Goal: Transaction & Acquisition: Purchase product/service

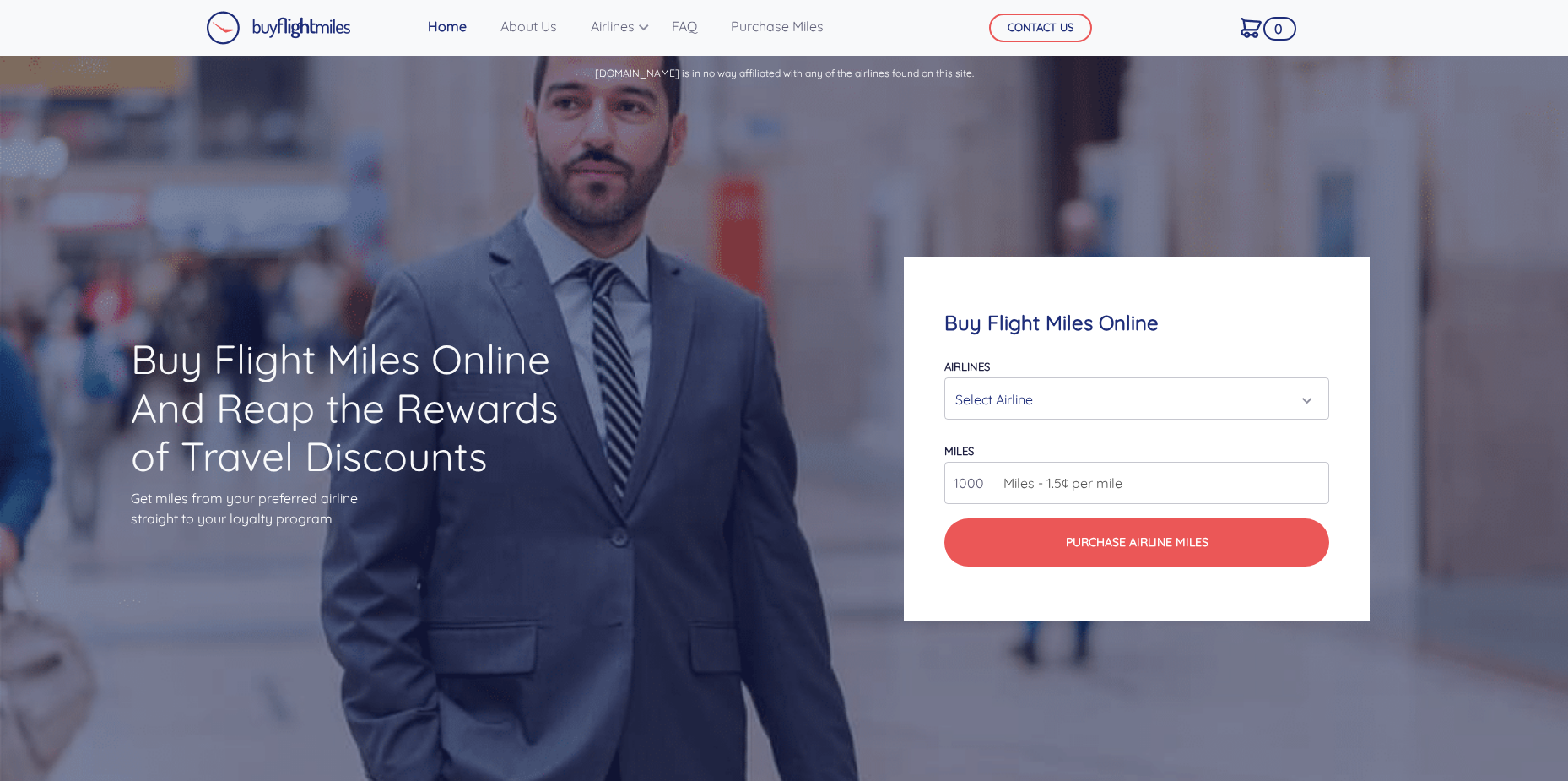
click at [1253, 392] on div "Select Airline" at bounding box center [1131, 399] width 352 height 32
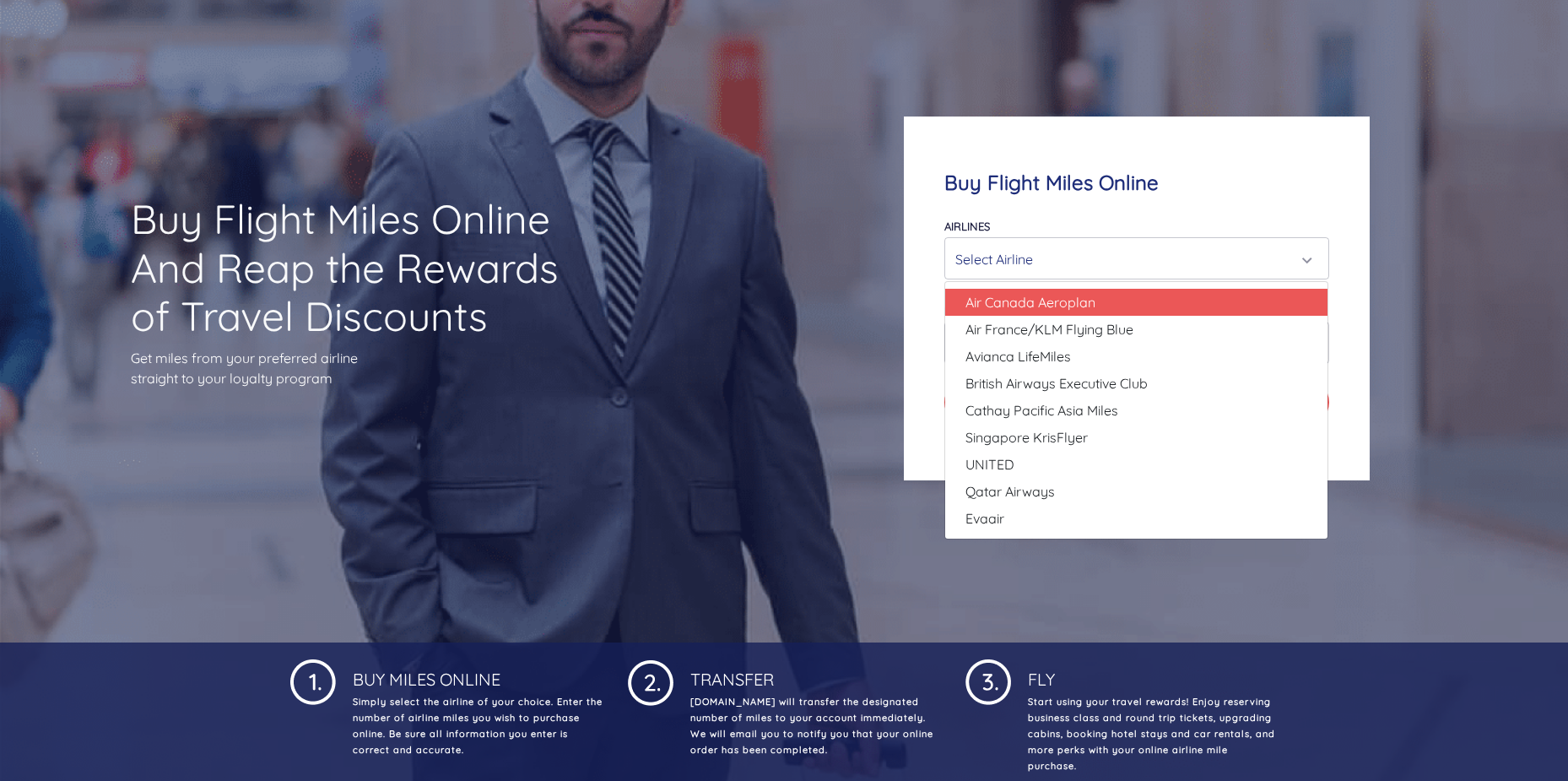
scroll to position [141, 0]
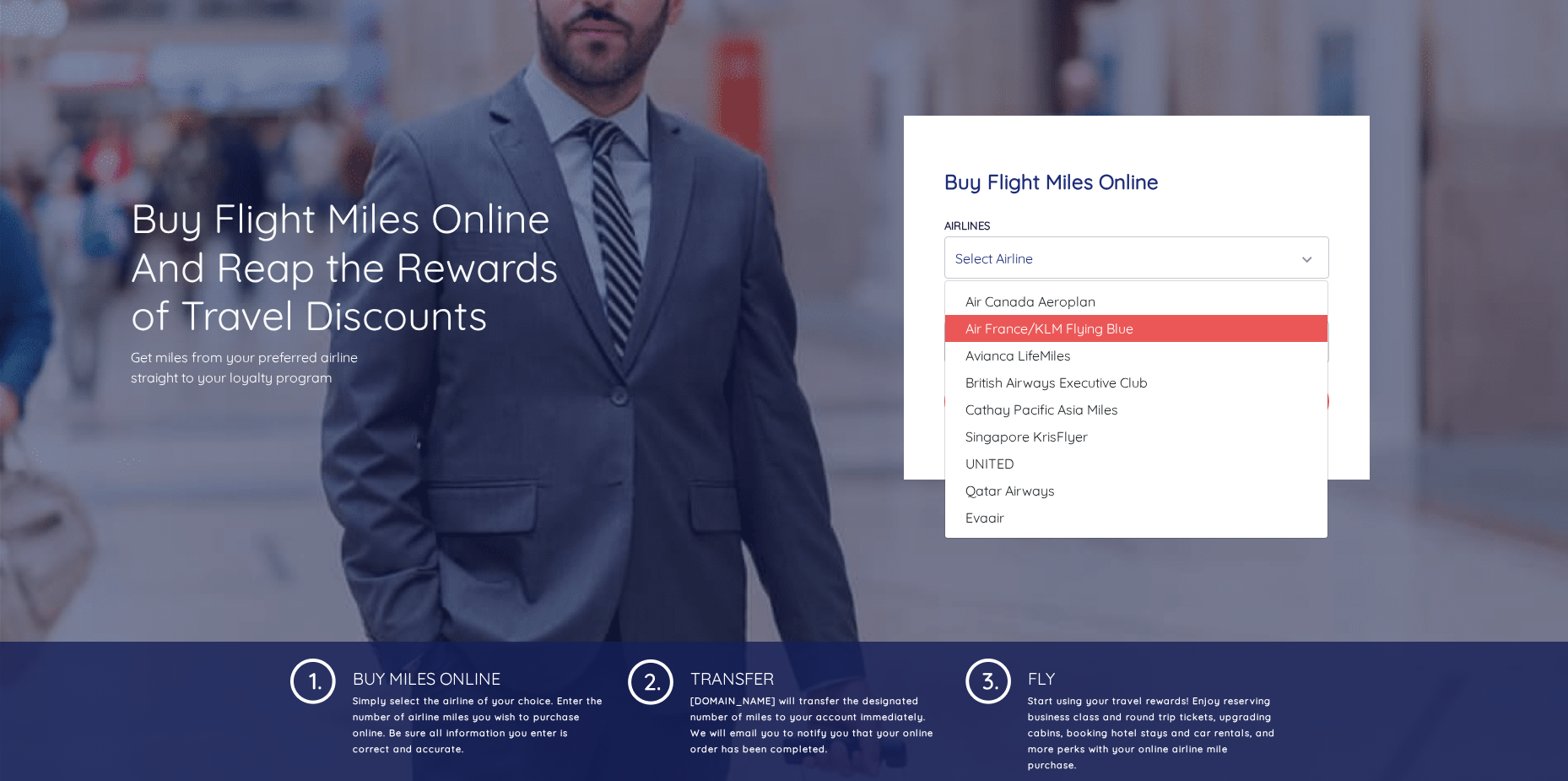
click at [1179, 332] on link "Air France/KLM Flying Blue" at bounding box center [1136, 329] width 383 height 27
select select "Air France/KLM Flying Blue"
type input "49000"
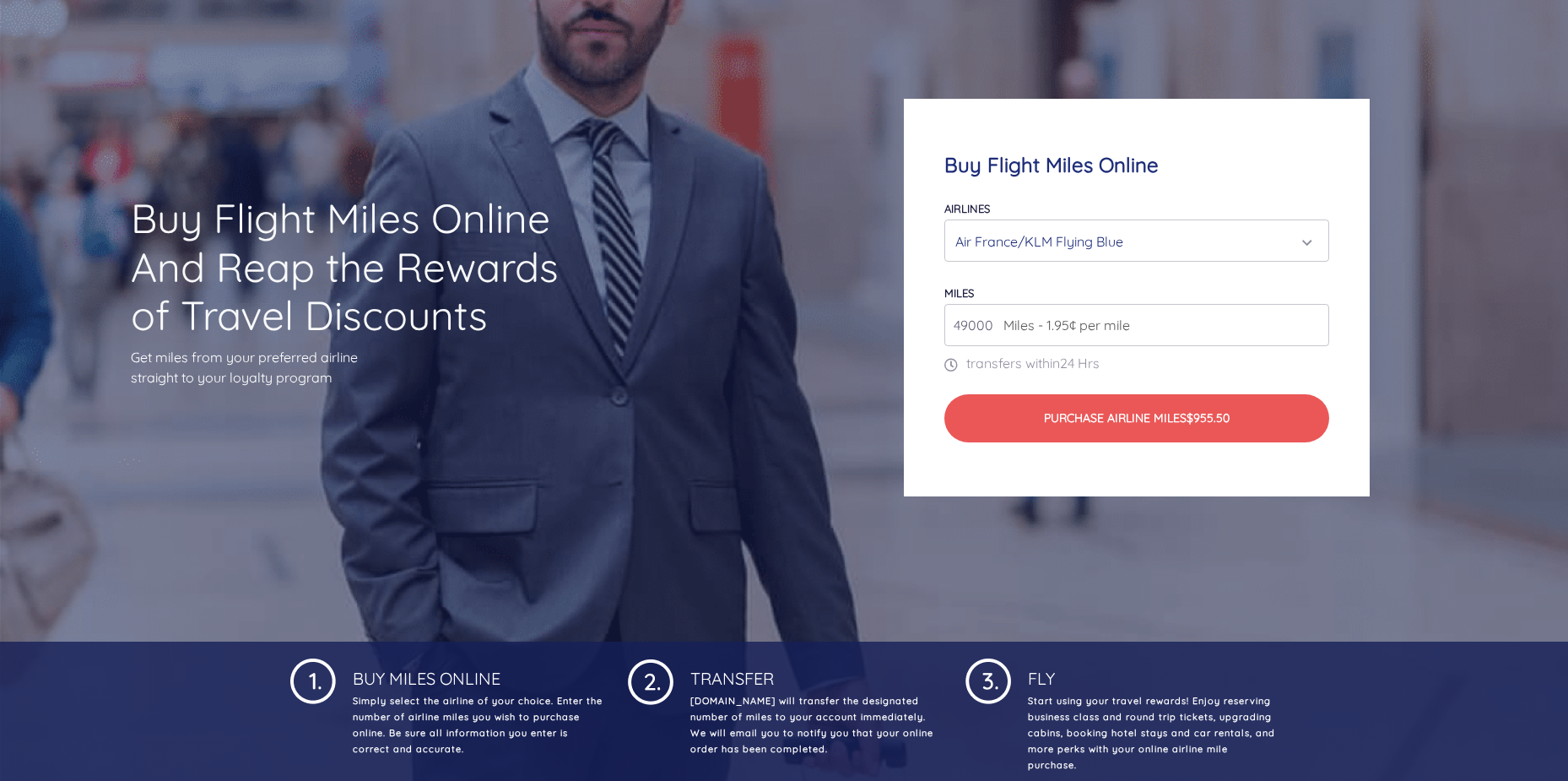
click at [1297, 238] on div "Air France/KLM Flying Blue" at bounding box center [1131, 241] width 352 height 32
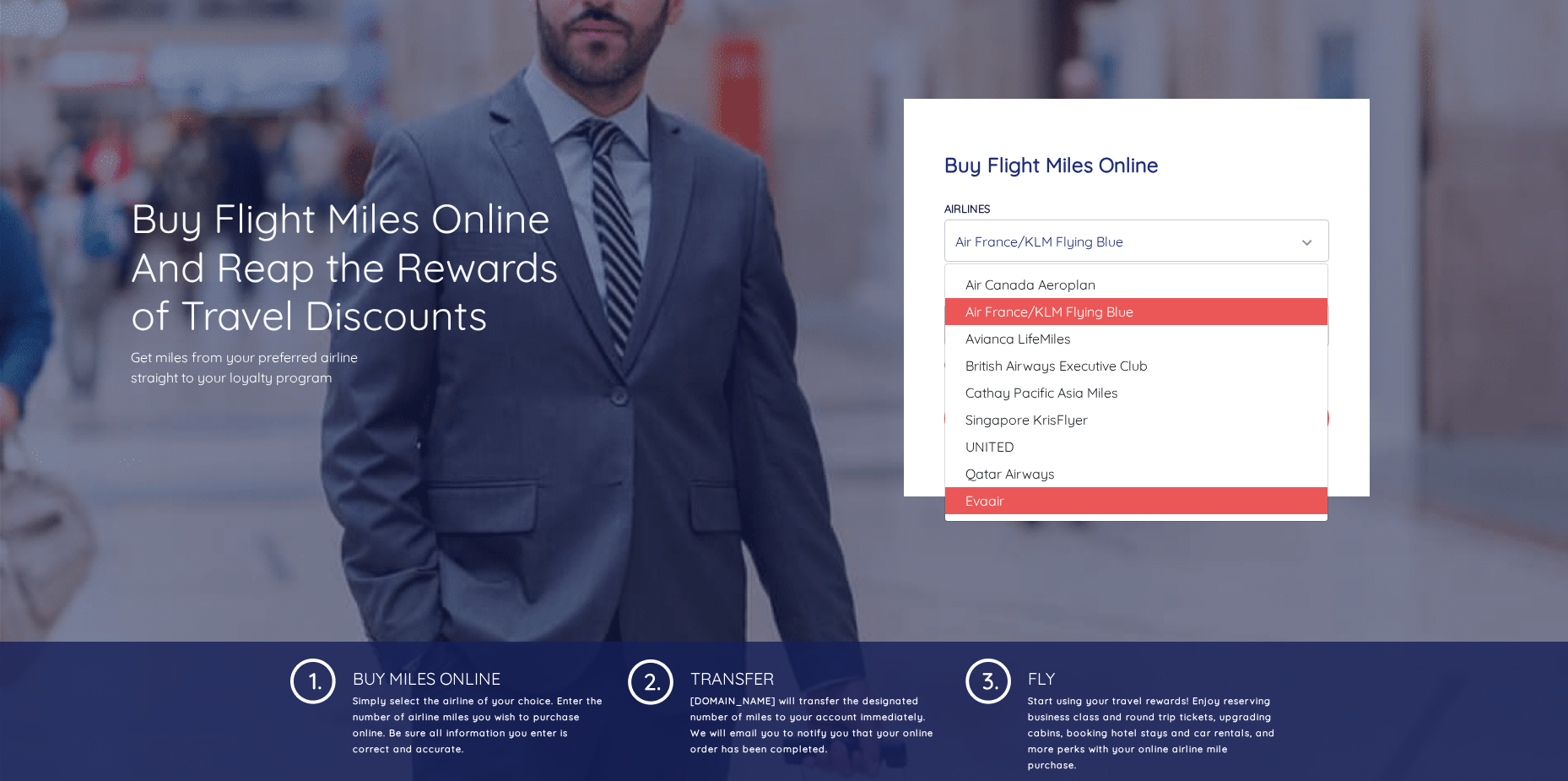
click at [1197, 497] on link "Evaair" at bounding box center [1136, 501] width 383 height 27
select select "Evaair"
type input "50000"
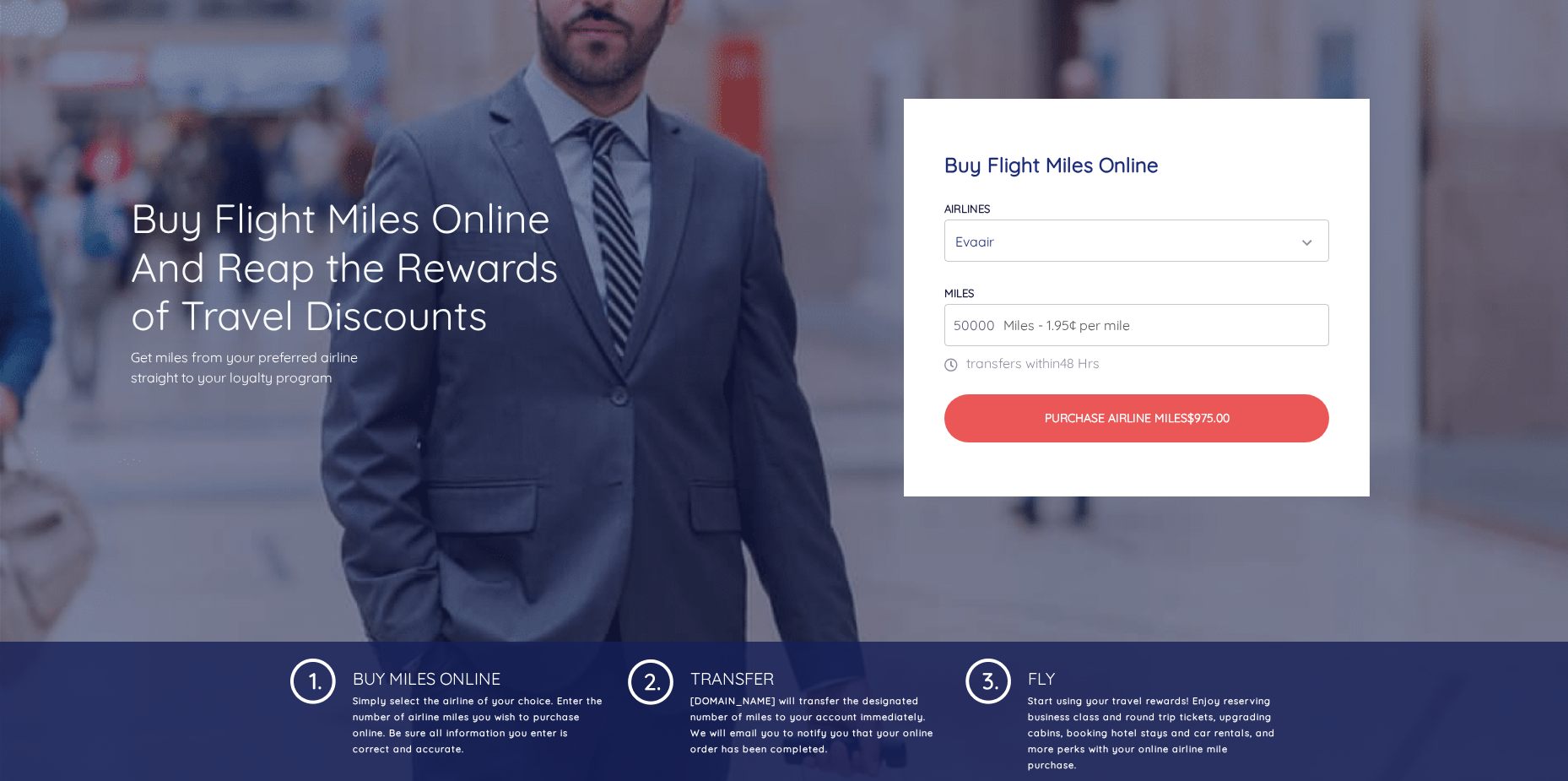
click at [1196, 497] on div "Buy Flight Miles Online Airlines Air Canada Aeroplan Air France/KLM Flying Blue…" at bounding box center [1136, 297] width 465 height 397
click at [1238, 235] on div "Evaair" at bounding box center [1131, 241] width 352 height 32
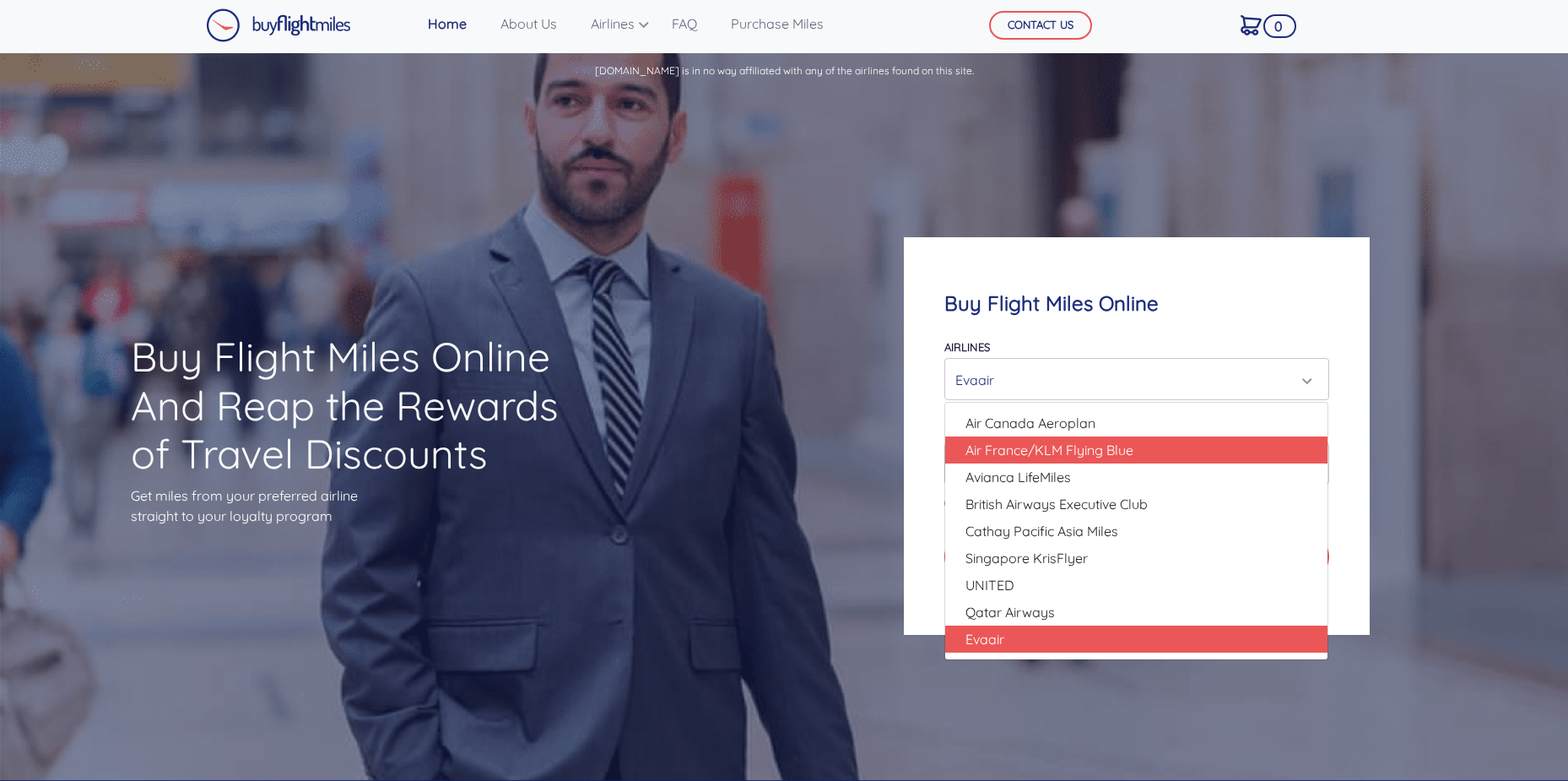
scroll to position [0, 0]
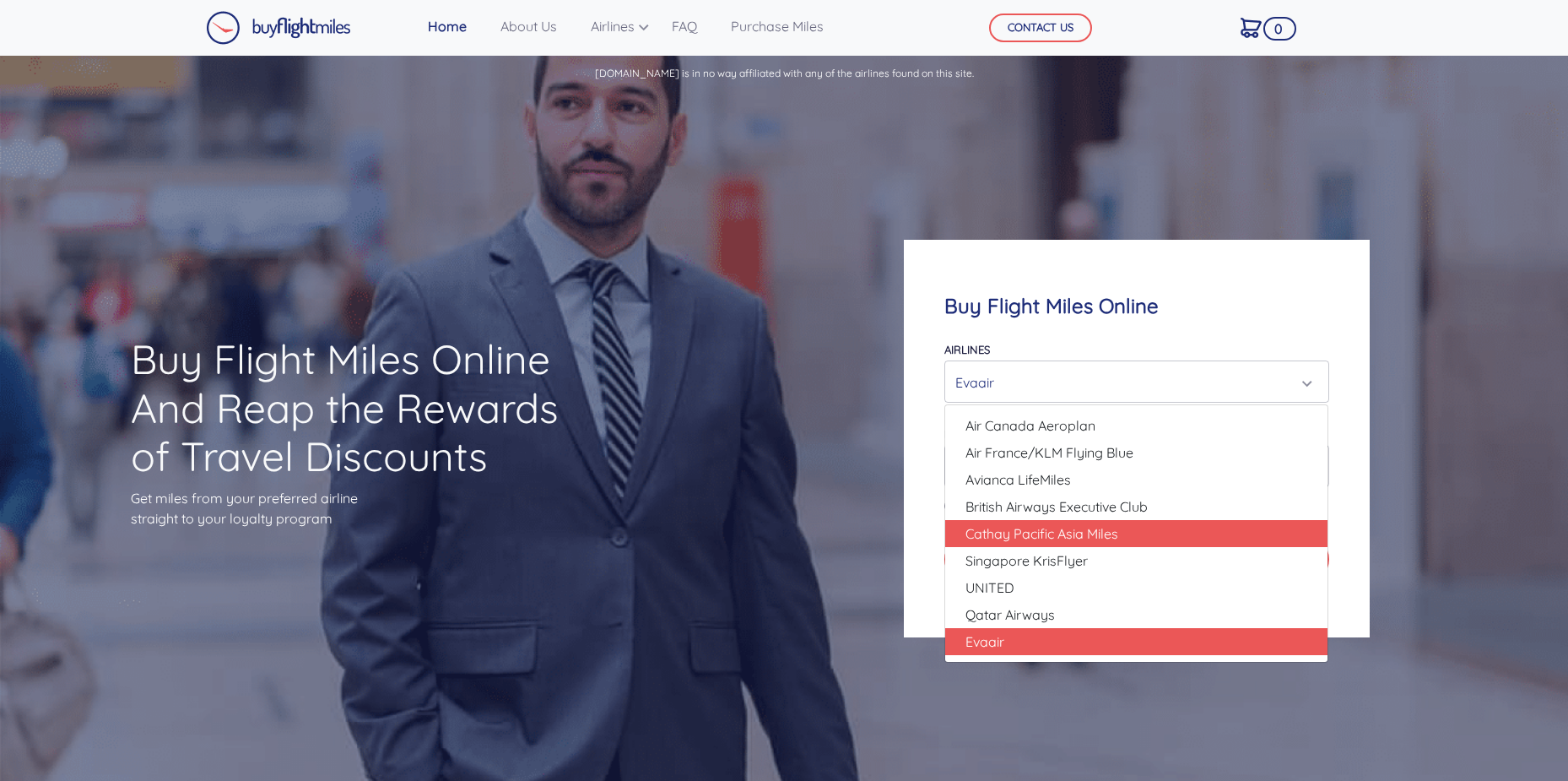
click at [1165, 543] on link "Cathay Pacific Asia Miles" at bounding box center [1136, 534] width 383 height 27
select select "Cathay Pacific Asia Miles"
type input "80000"
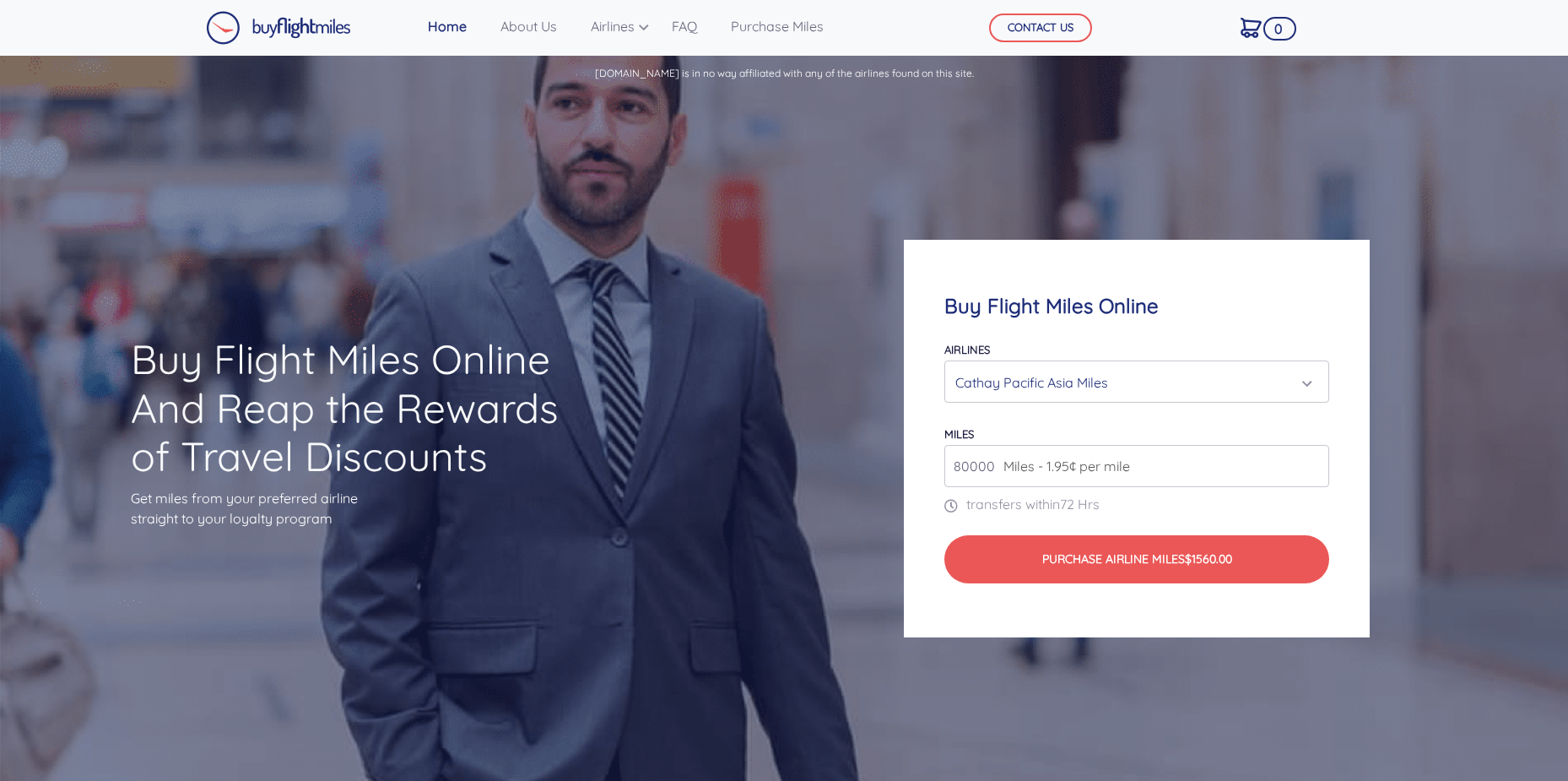
click at [1317, 373] on div "Cathay Pacific Asia Miles" at bounding box center [1136, 382] width 362 height 32
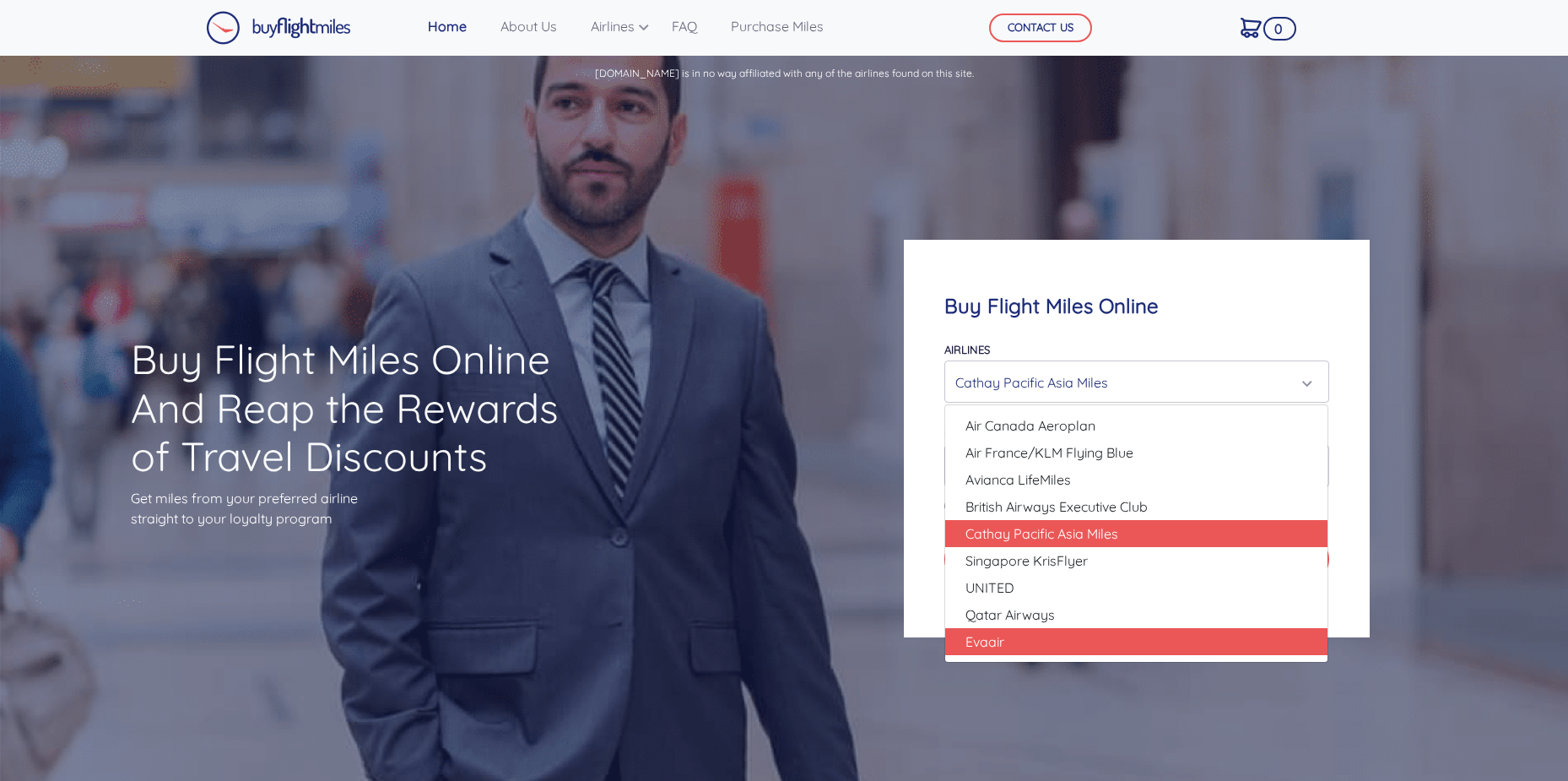
click at [1184, 629] on link "Evaair" at bounding box center [1136, 641] width 383 height 27
select select "Evaair"
type input "50000"
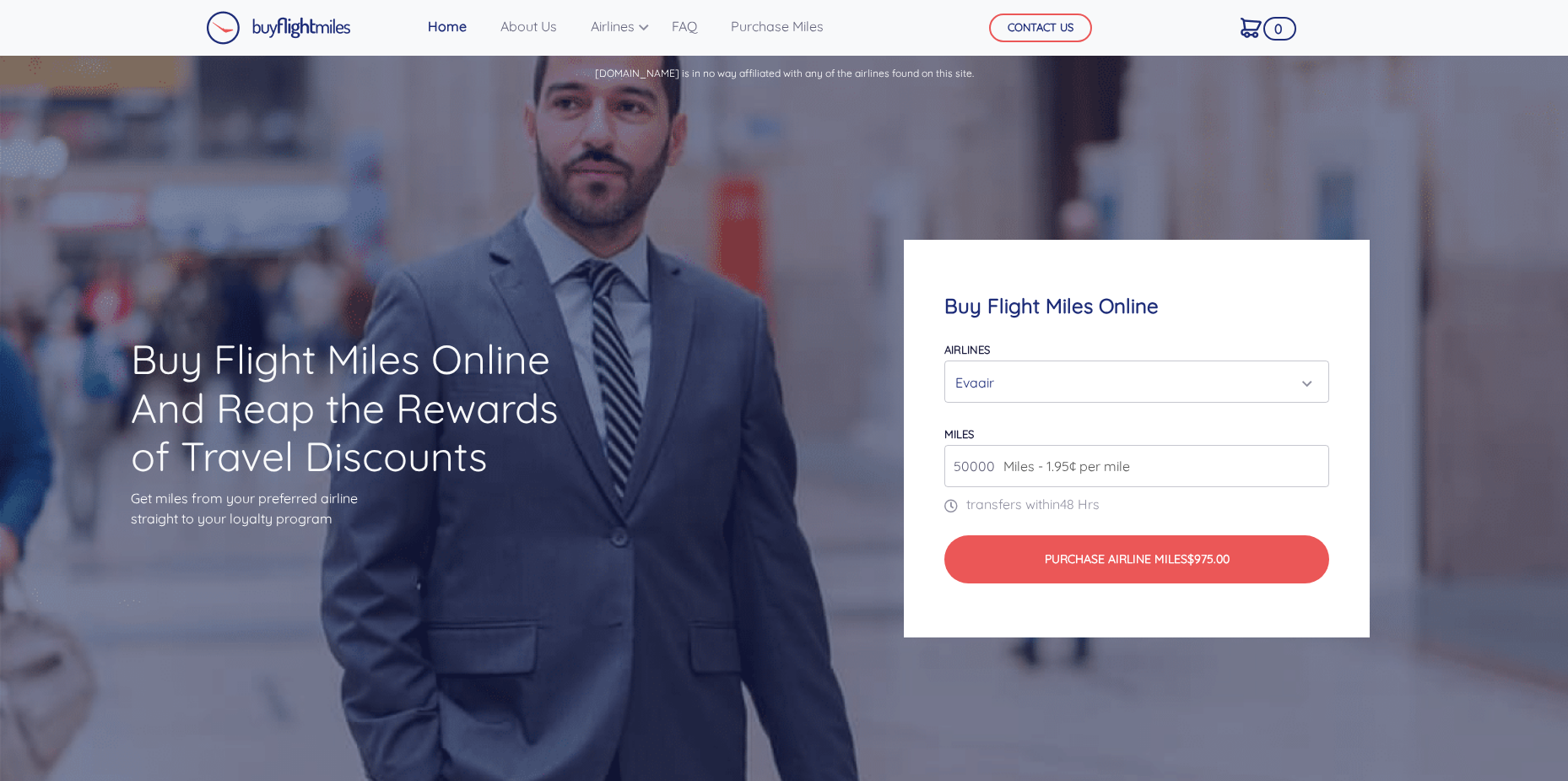
click at [1184, 629] on div "Buy Flight Miles Online Airlines Air Canada Aeroplan Air France/KLM Flying Blue…" at bounding box center [1136, 438] width 465 height 397
click at [1451, 448] on div "Buy Flight Miles Online And Reap the Rewards of Travel Discounts Get miles from…" at bounding box center [784, 438] width 1568 height 688
click at [1304, 382] on div "Evaair" at bounding box center [1131, 382] width 352 height 32
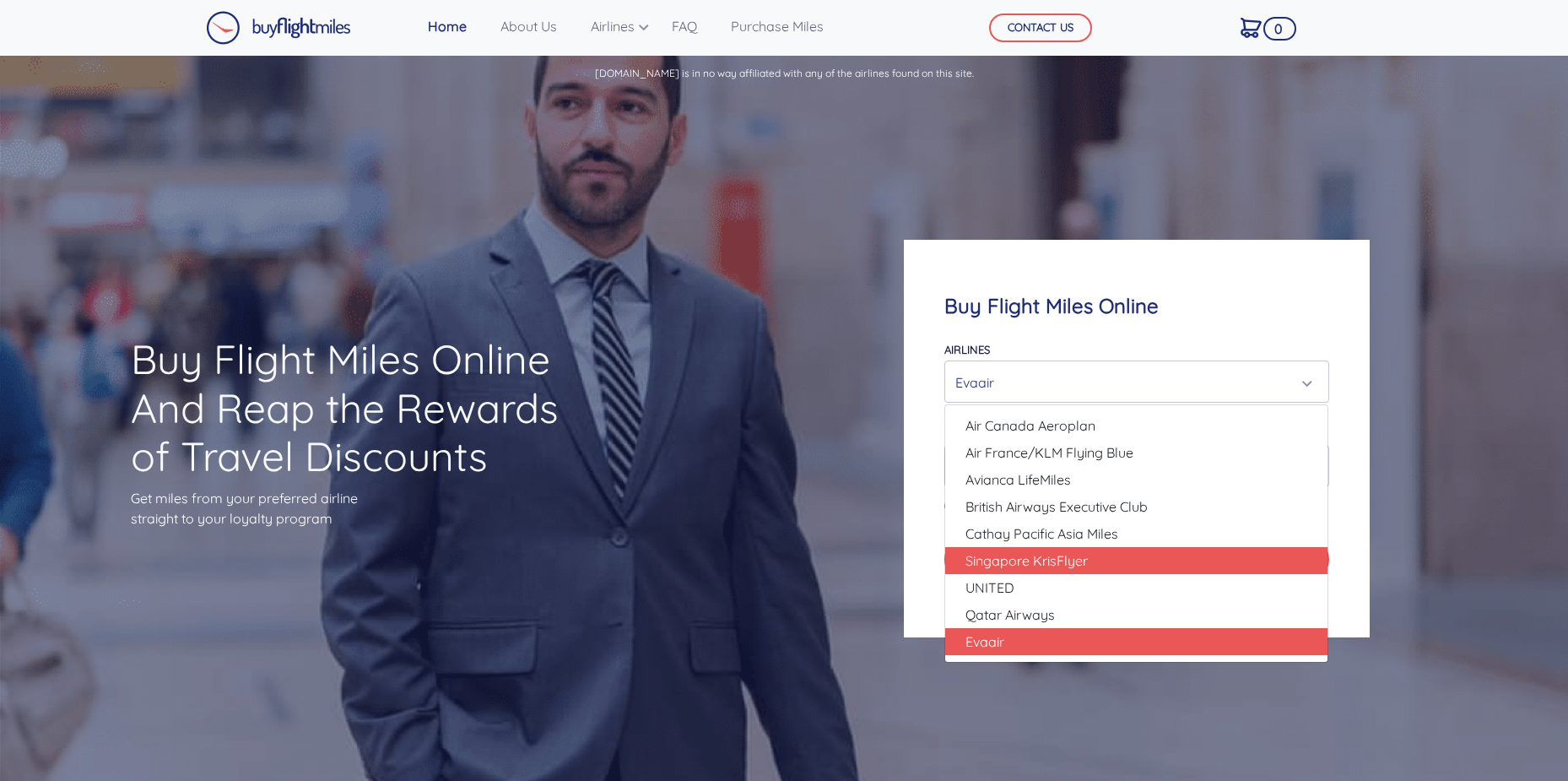
click at [1197, 555] on link "Singapore KrisFlyer" at bounding box center [1136, 561] width 383 height 27
select select "Singapore KrisFlyer"
type input "80000"
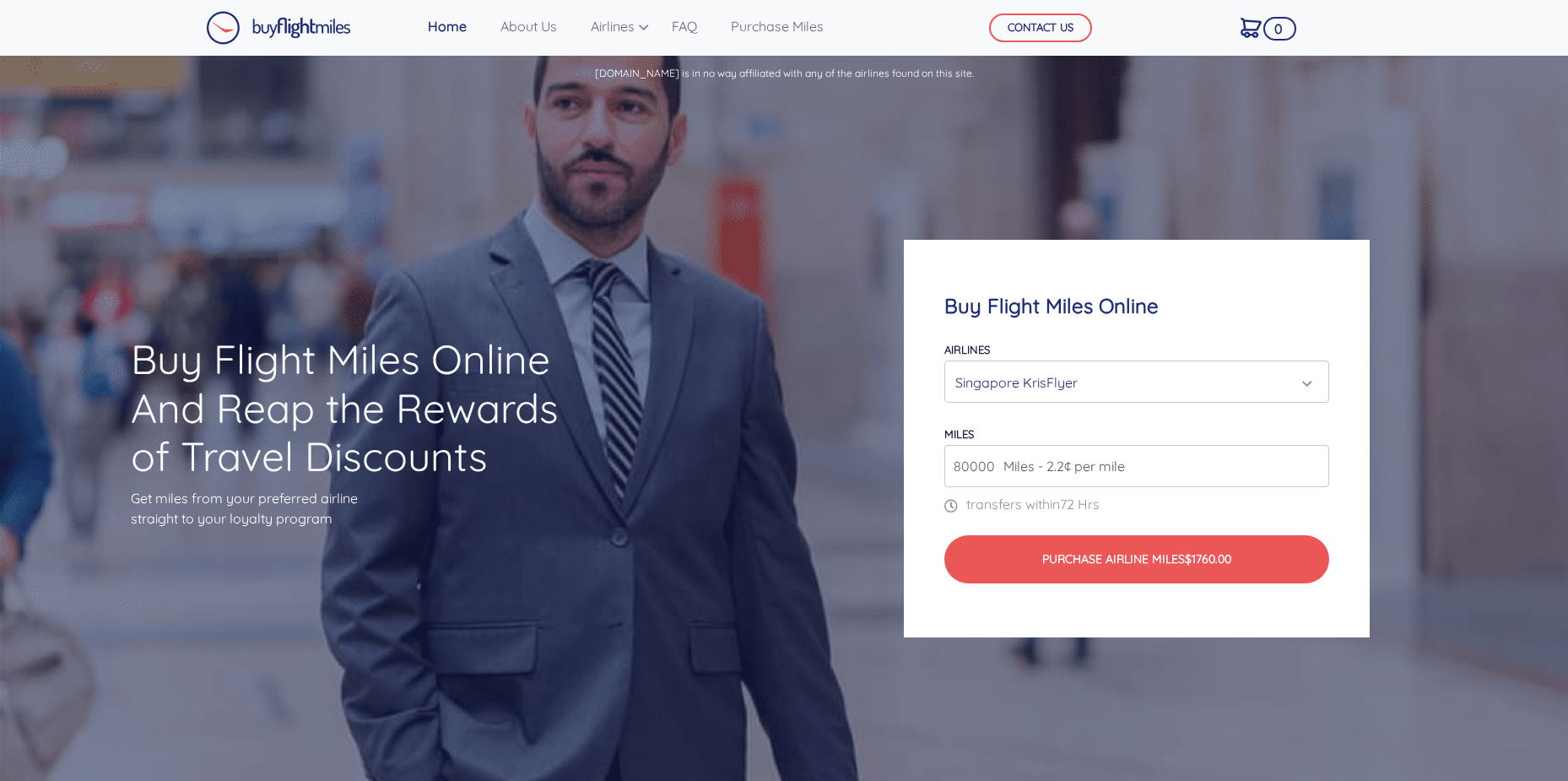
click at [1294, 382] on div "Singapore KrisFlyer" at bounding box center [1131, 382] width 352 height 32
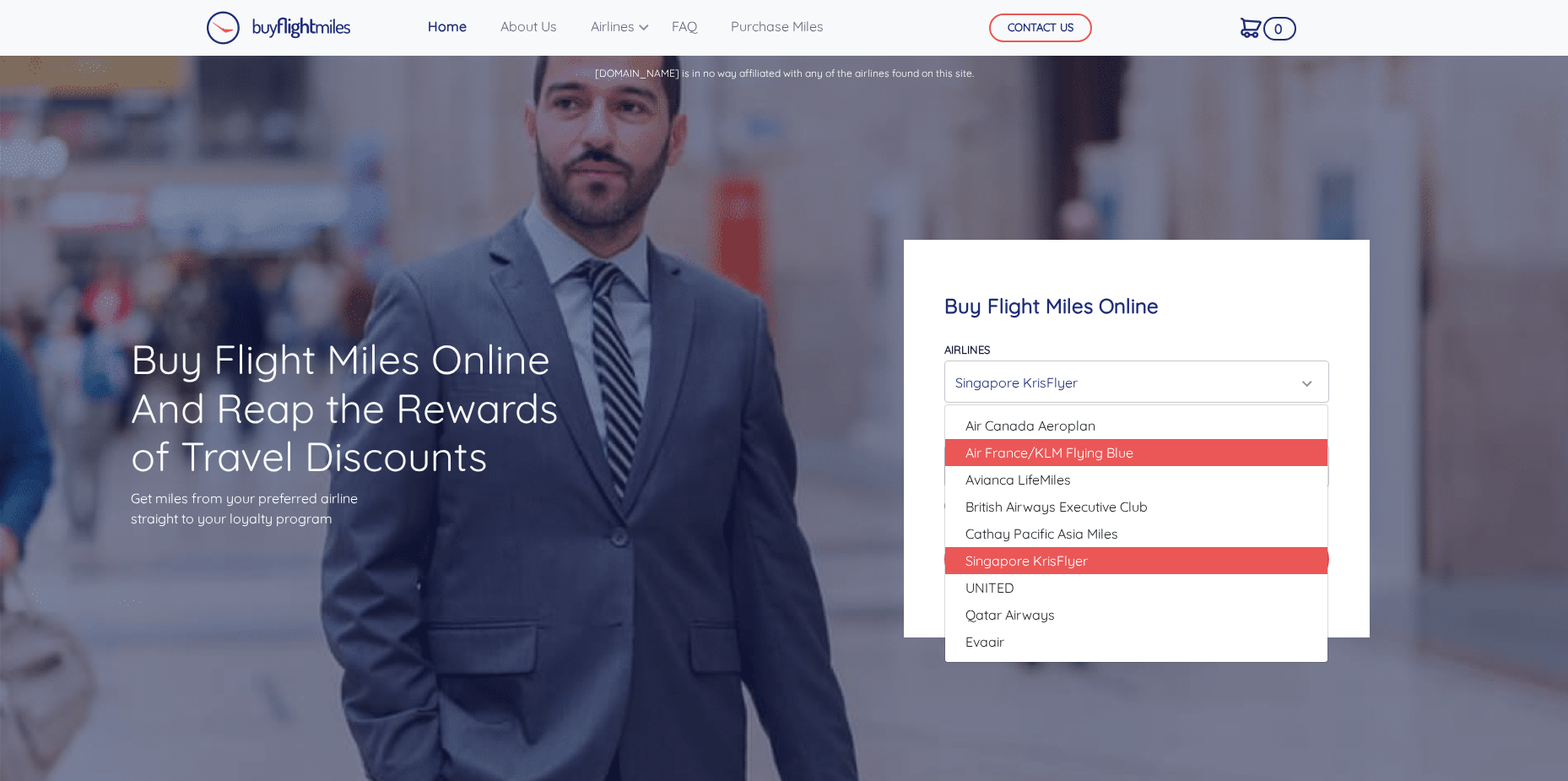
click at [1261, 455] on link "Air France/KLM Flying Blue" at bounding box center [1136, 453] width 383 height 27
select select "Air France/KLM Flying Blue"
type input "49000"
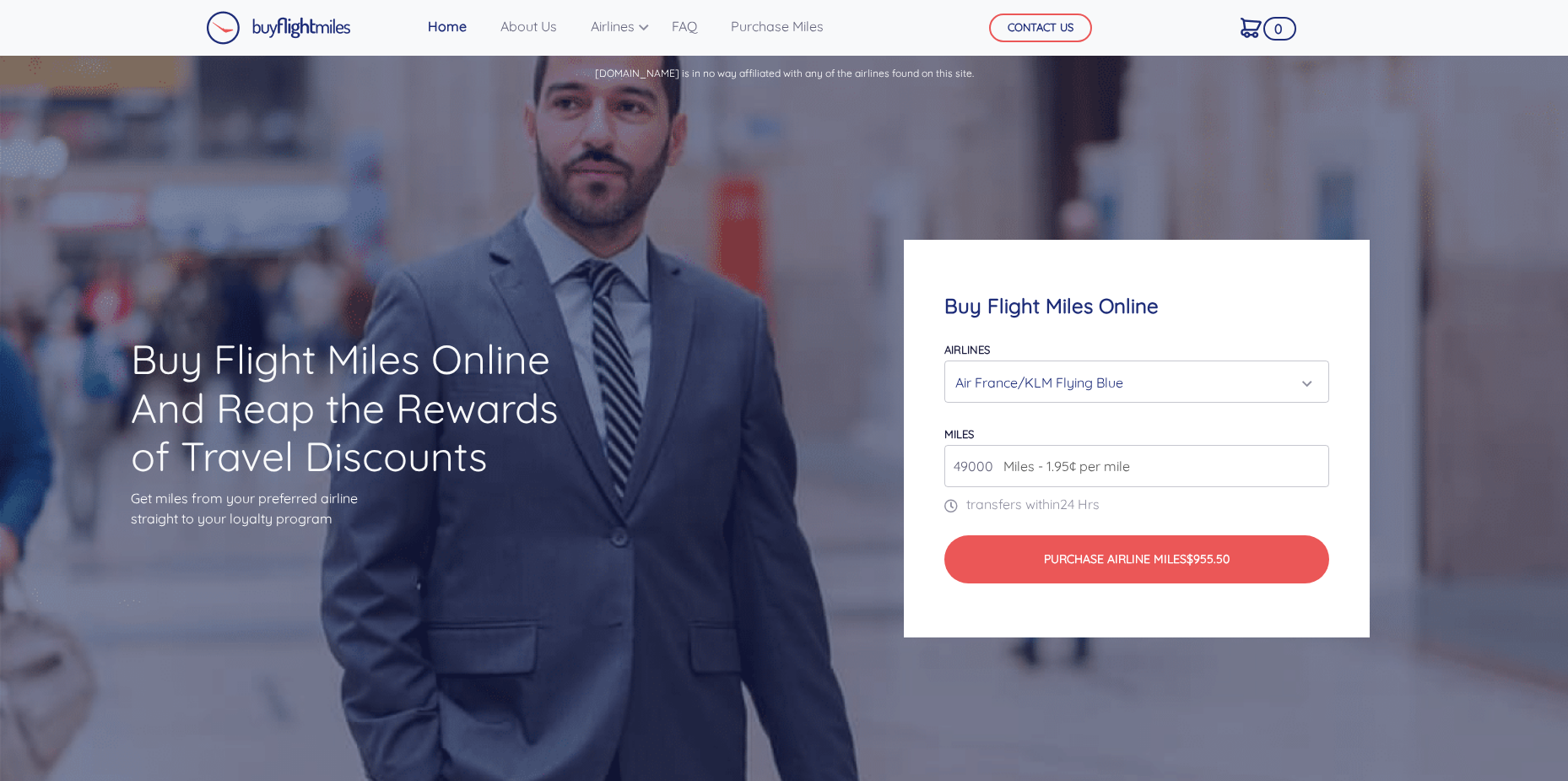
click at [1340, 418] on div "Buy Flight Miles Online Airlines Air Canada Aeroplan Air France/KLM Flying Blue…" at bounding box center [1136, 438] width 465 height 397
click at [1309, 379] on div "Air France/KLM Flying Blue" at bounding box center [1136, 382] width 362 height 32
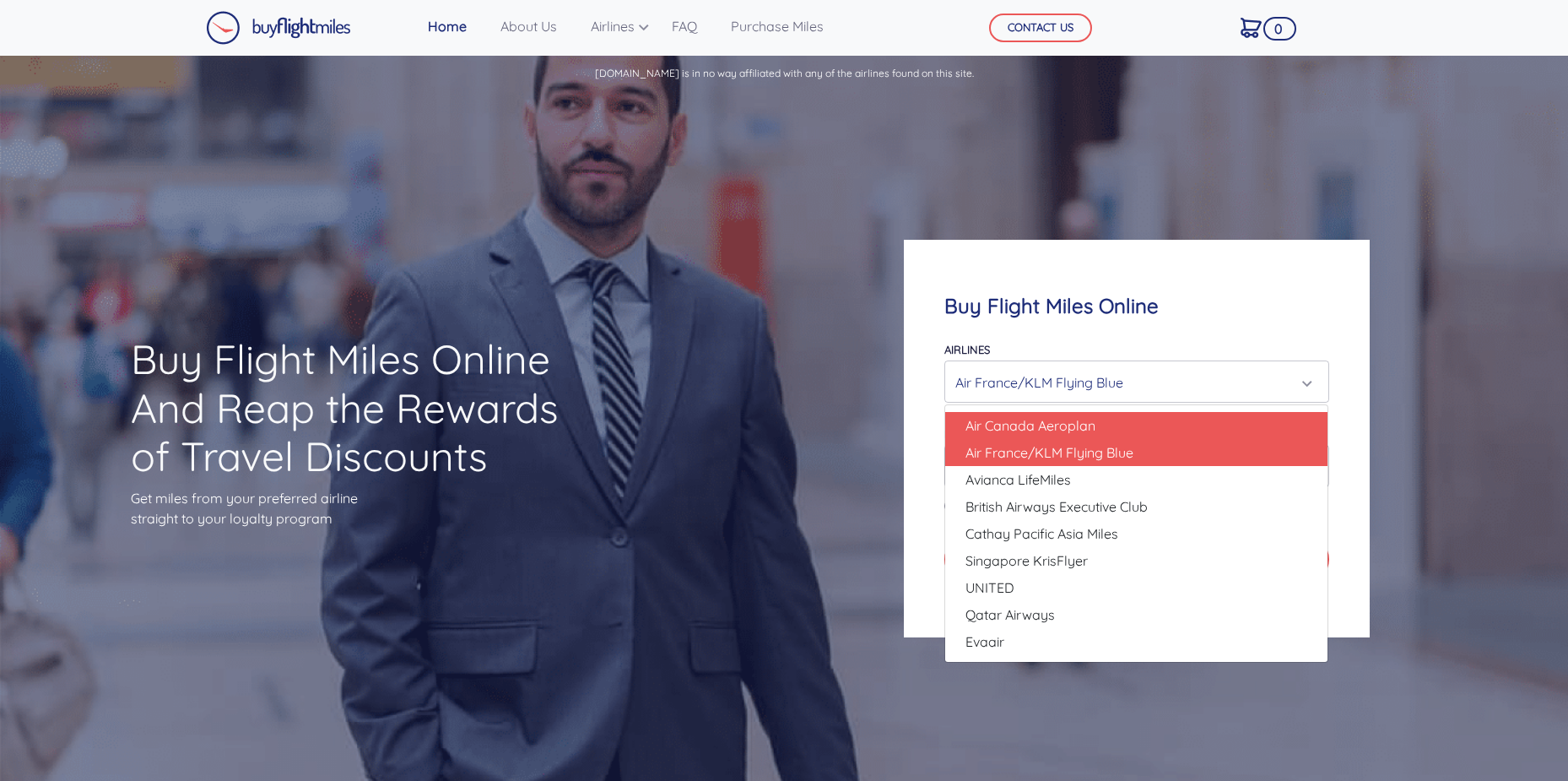
click at [1280, 432] on link "Air Canada Aeroplan" at bounding box center [1136, 426] width 383 height 27
select select "Air Canada Aeroplan"
type input "80000"
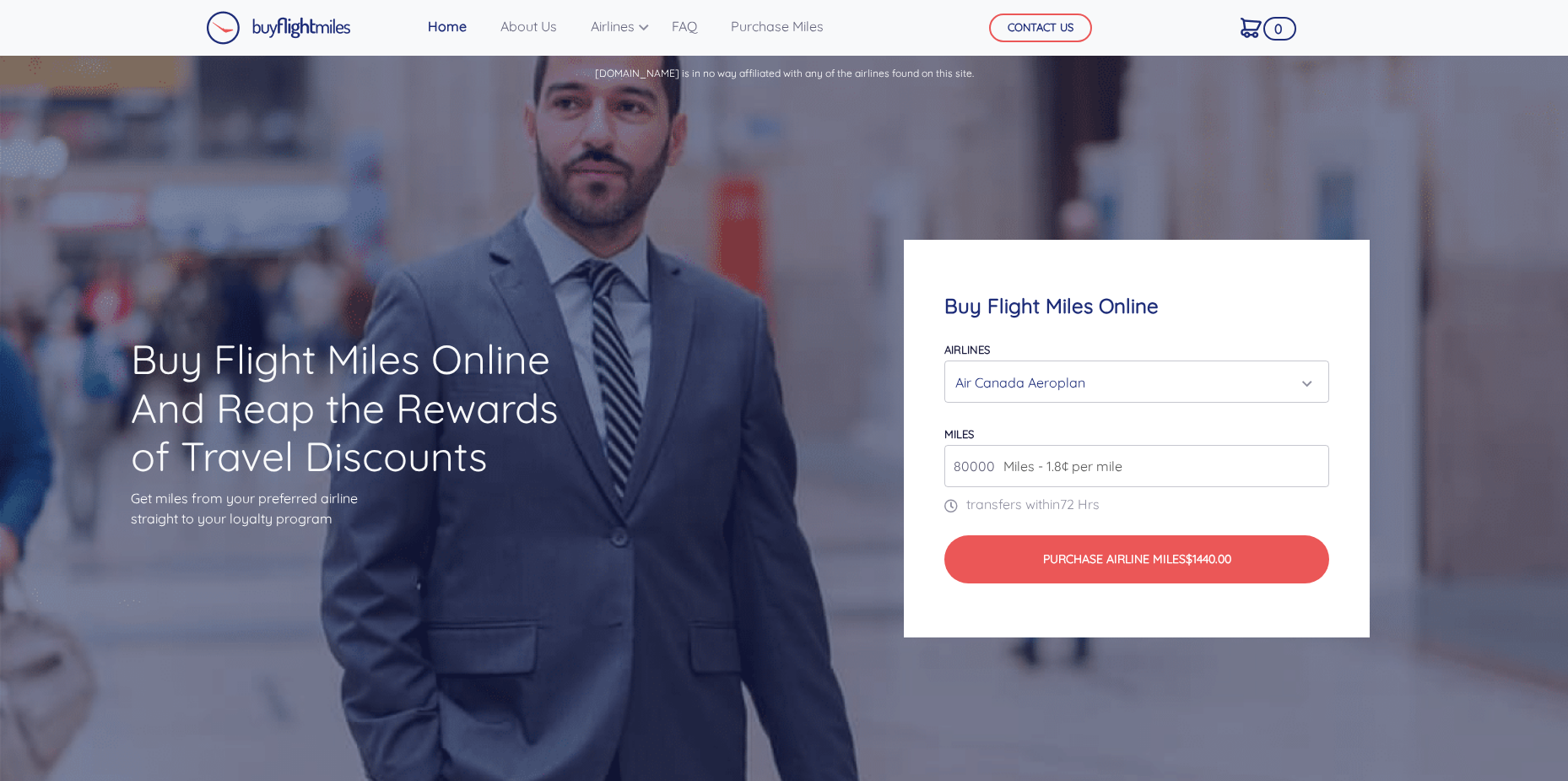
click at [1337, 433] on div "Buy Flight Miles Online Airlines Air Canada Aeroplan Air France/KLM Flying Blue…" at bounding box center [1136, 438] width 465 height 397
click at [1312, 393] on div "Air Canada Aeroplan" at bounding box center [1136, 382] width 362 height 32
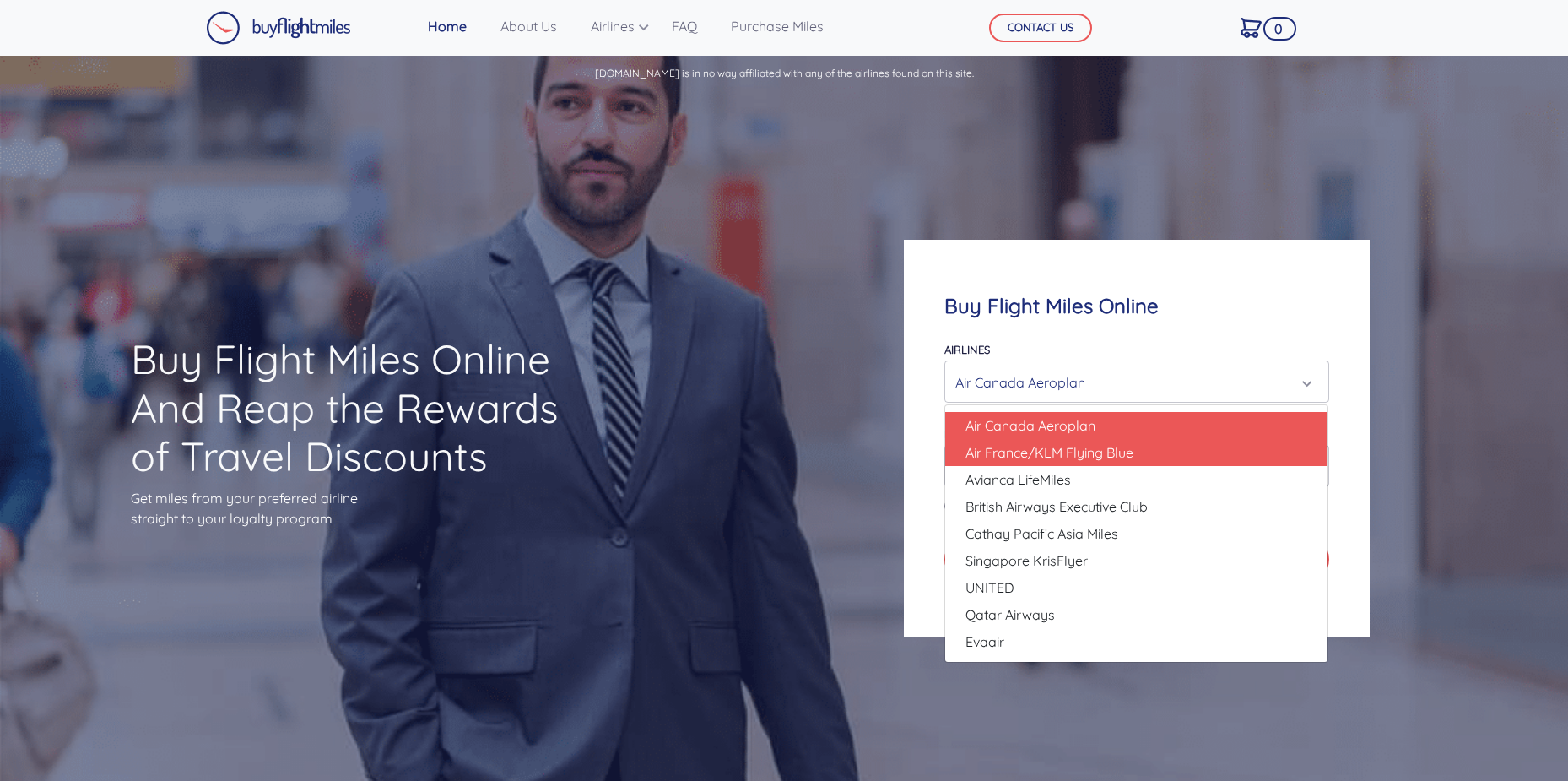
click at [1251, 451] on link "Air France/KLM Flying Blue" at bounding box center [1136, 453] width 383 height 27
select select "Air France/KLM Flying Blue"
type input "49000"
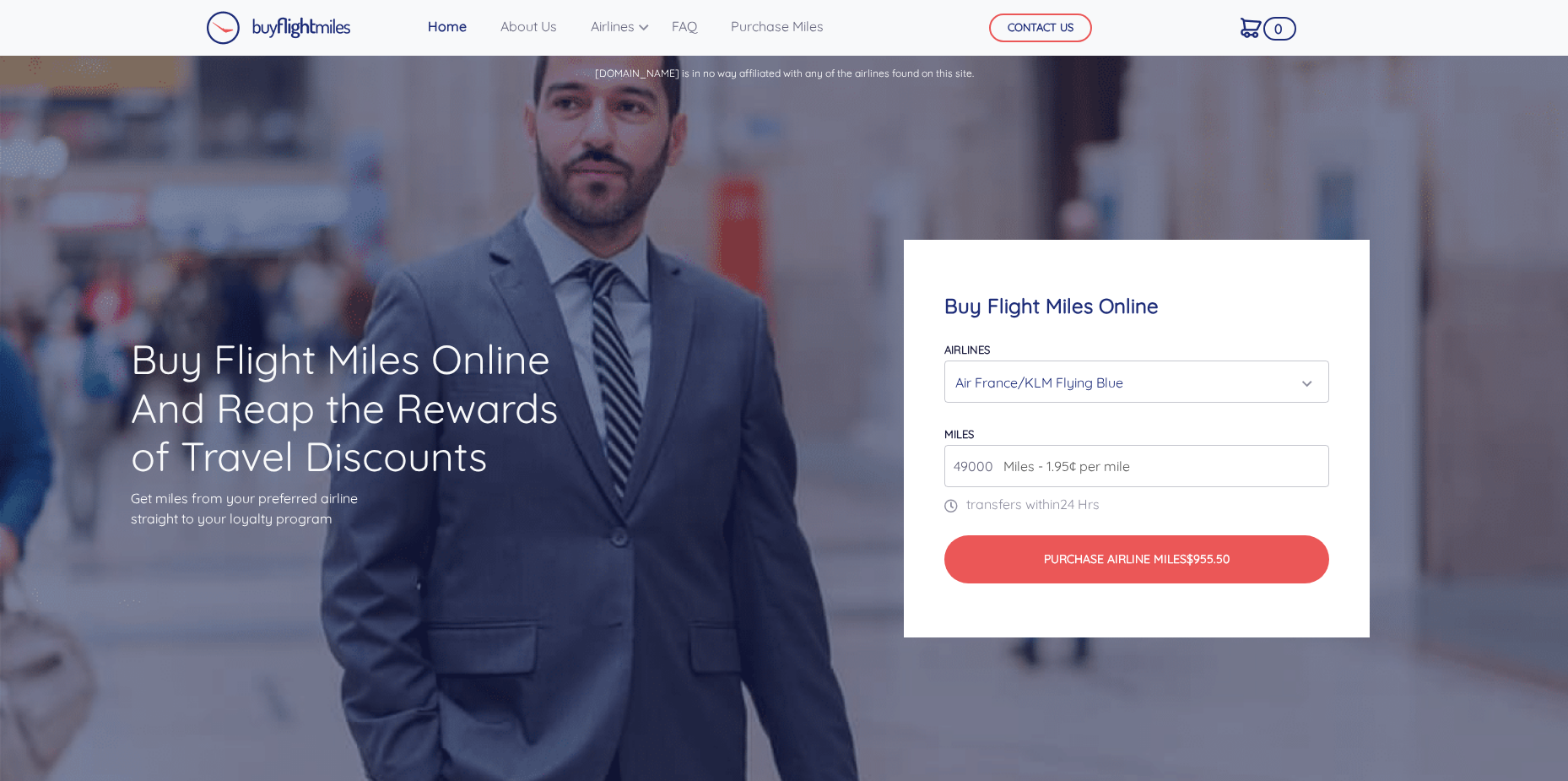
click at [1303, 378] on div "Air France/KLM Flying Blue" at bounding box center [1131, 382] width 352 height 32
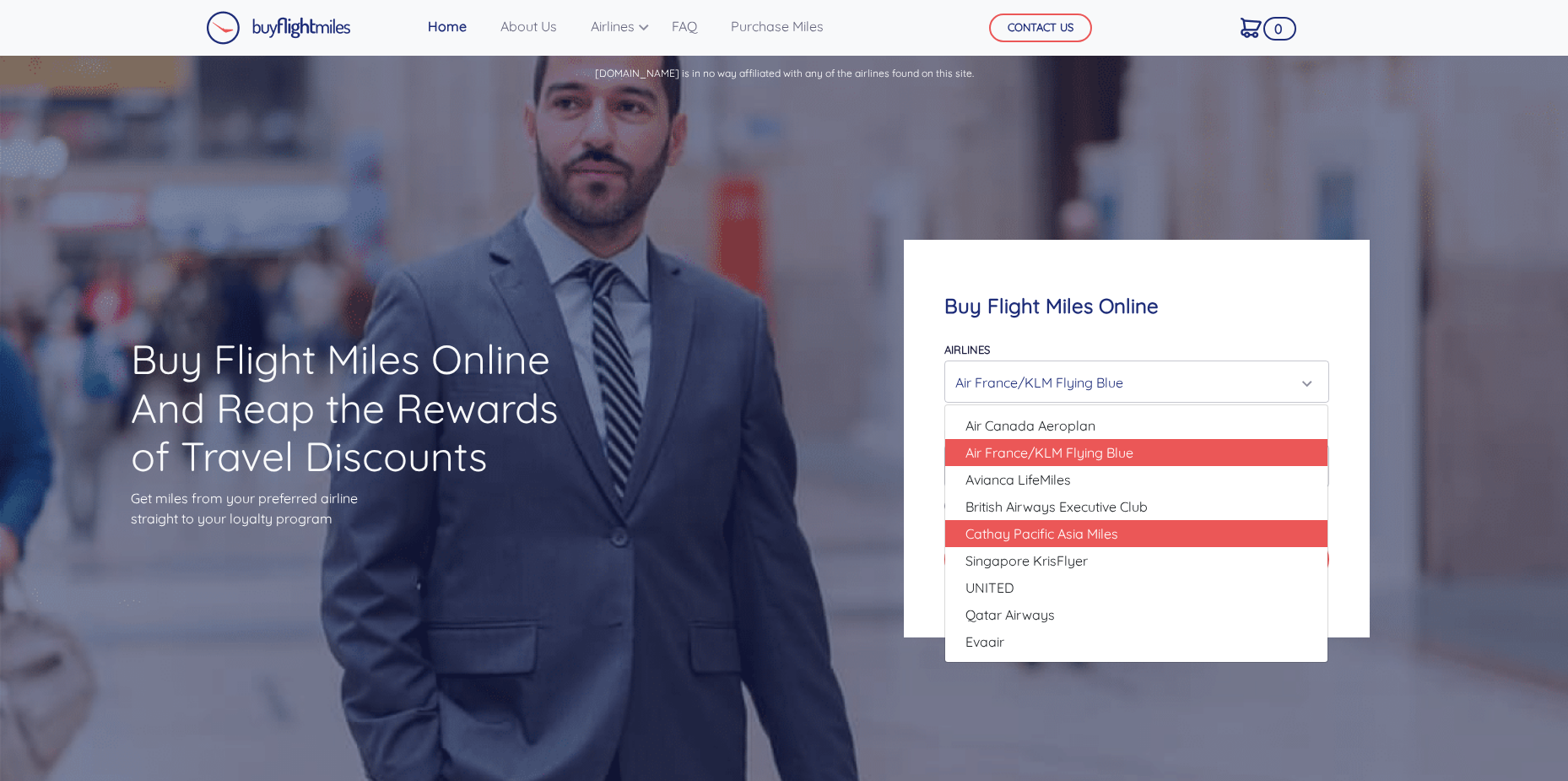
click at [1230, 538] on link "Cathay Pacific Asia Miles" at bounding box center [1136, 534] width 383 height 27
select select "Cathay Pacific Asia Miles"
type input "80000"
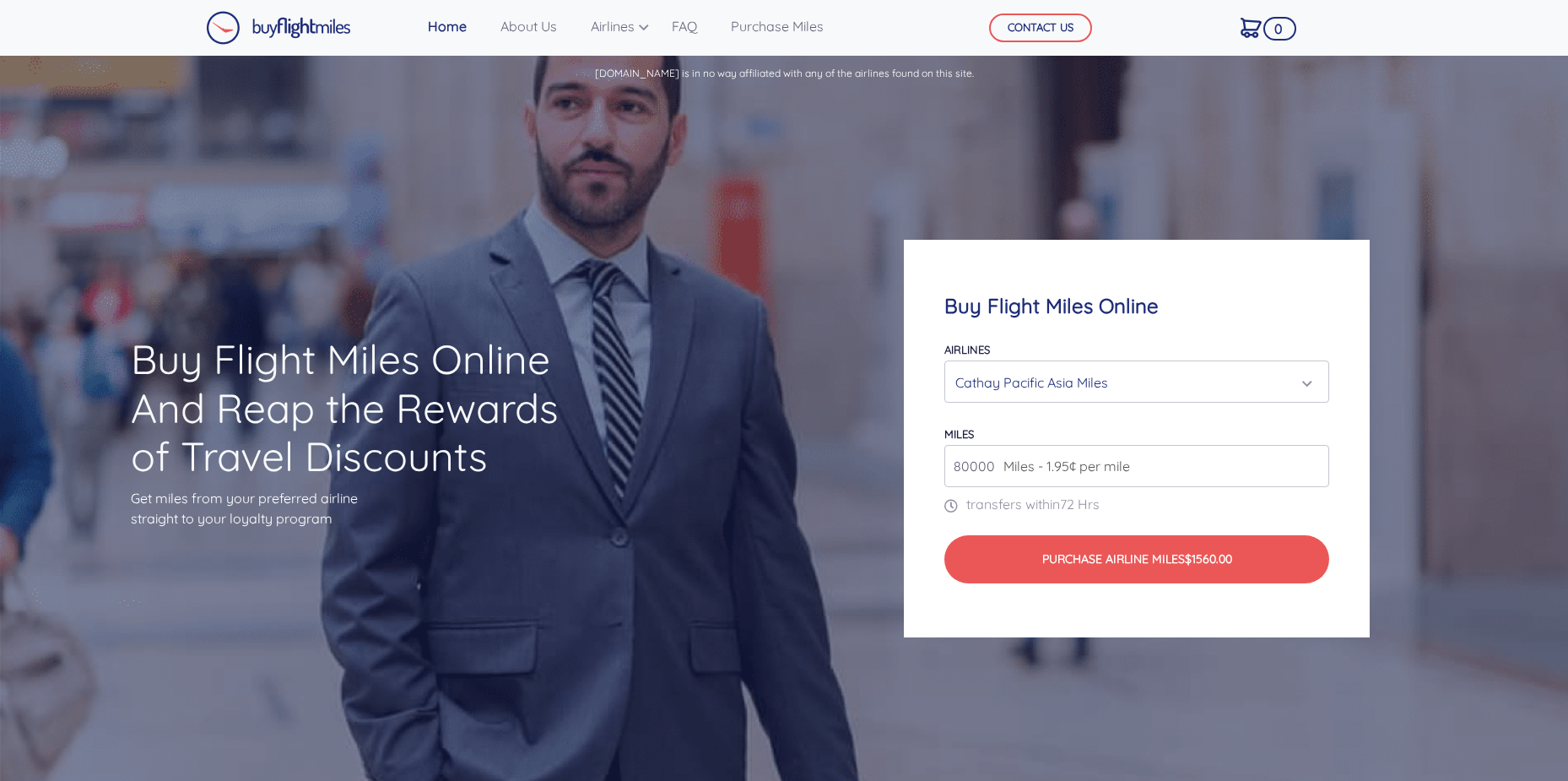
click at [1279, 325] on div "Buy Flight Miles Online Airlines Air Canada Aeroplan Air France/KLM Flying Blue…" at bounding box center [1136, 438] width 465 height 397
click at [1307, 391] on div "Cathay Pacific Asia Miles" at bounding box center [1131, 382] width 352 height 32
